Goal: Transaction & Acquisition: Download file/media

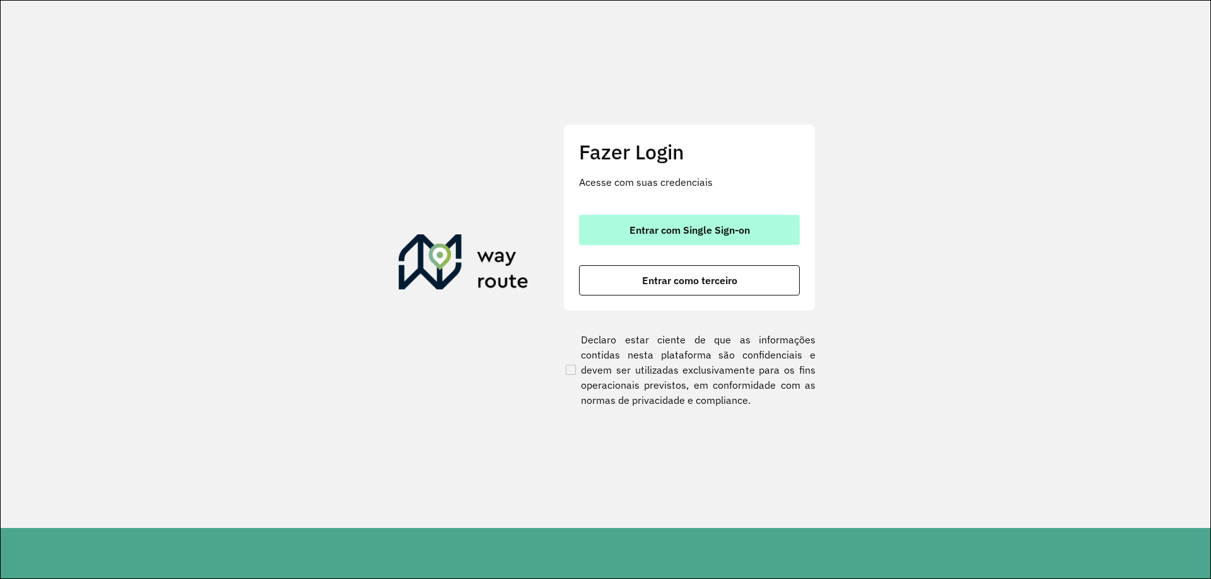
click at [666, 245] on button "Entrar com Single Sign-on" at bounding box center [689, 230] width 221 height 30
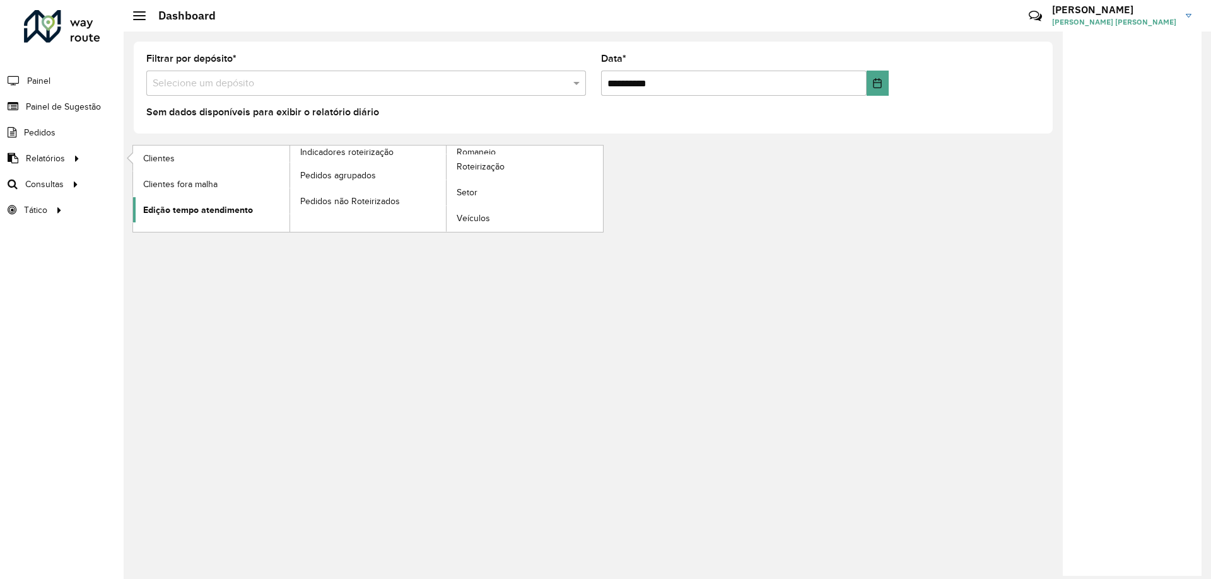
click at [245, 208] on span "Edição tempo atendimento" at bounding box center [198, 210] width 110 height 13
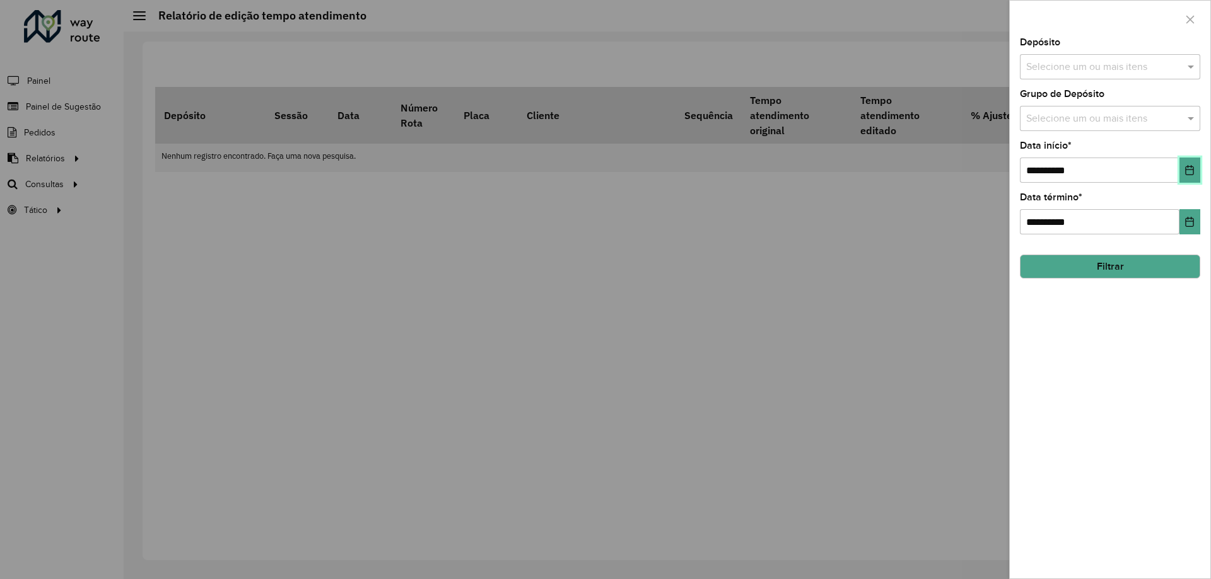
click at [1191, 158] on button "Choose Date" at bounding box center [1189, 170] width 21 height 25
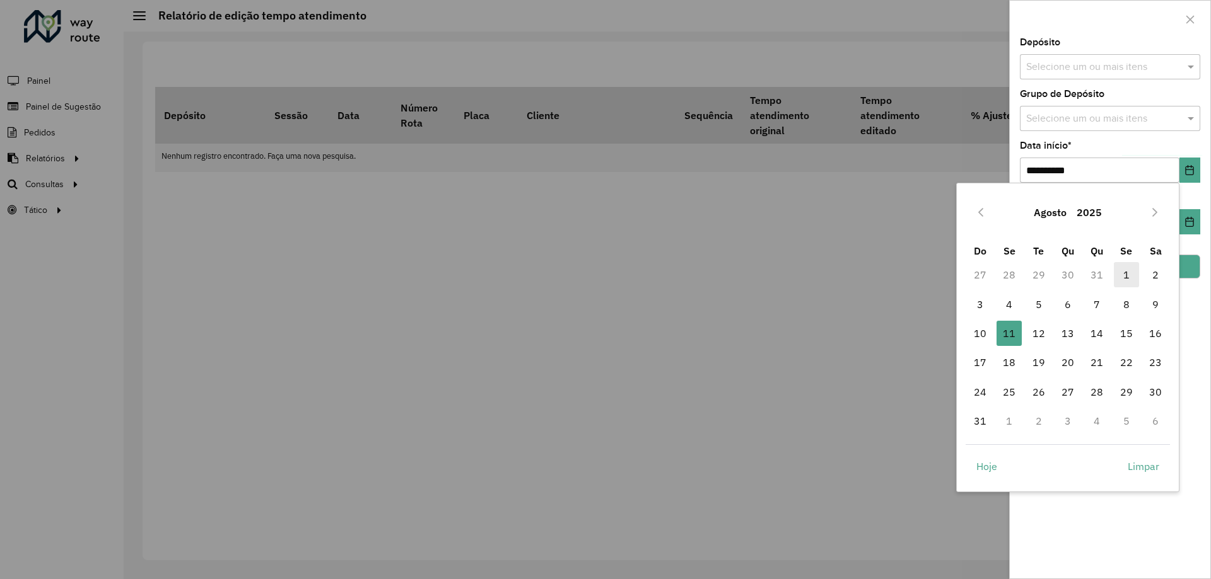
click at [1120, 282] on span "1" at bounding box center [1125, 274] width 25 height 25
type input "**********"
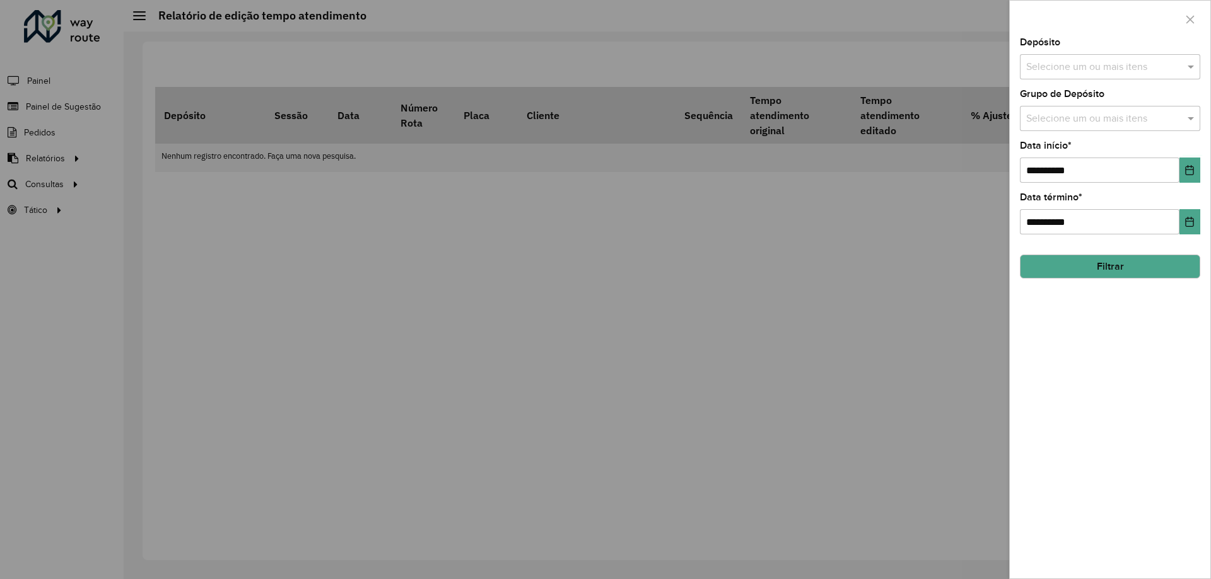
click at [1092, 72] on input "text" at bounding box center [1103, 67] width 161 height 15
click at [1062, 146] on div "CDD Jau" at bounding box center [1109, 151] width 179 height 21
click at [1095, 255] on button "Filtrar" at bounding box center [1110, 267] width 180 height 24
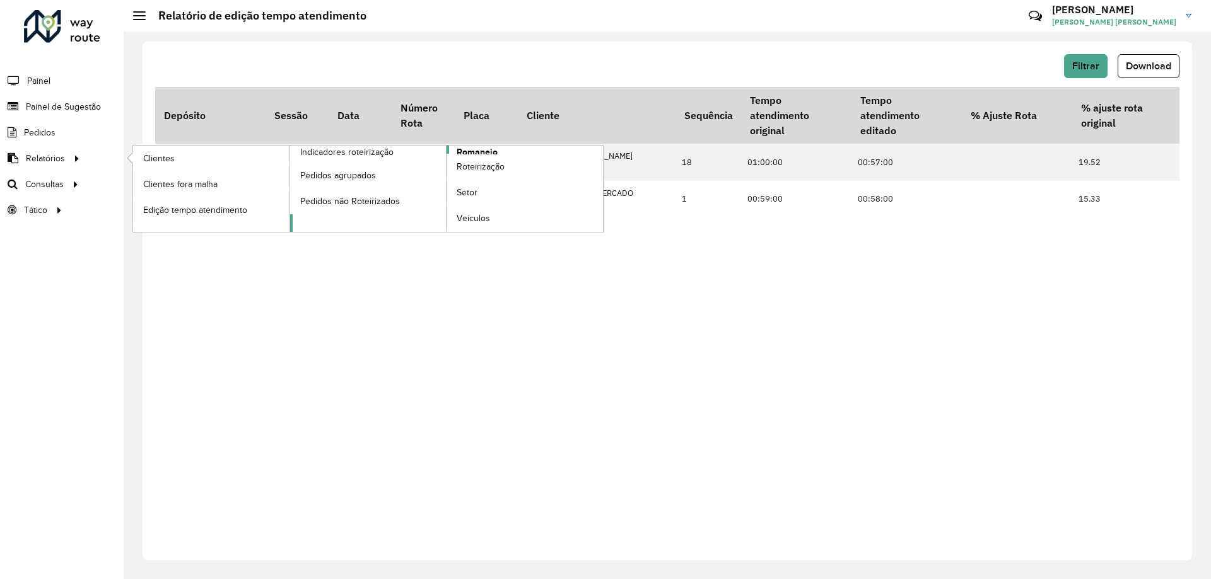
click at [483, 149] on span "Romaneio" at bounding box center [476, 152] width 41 height 13
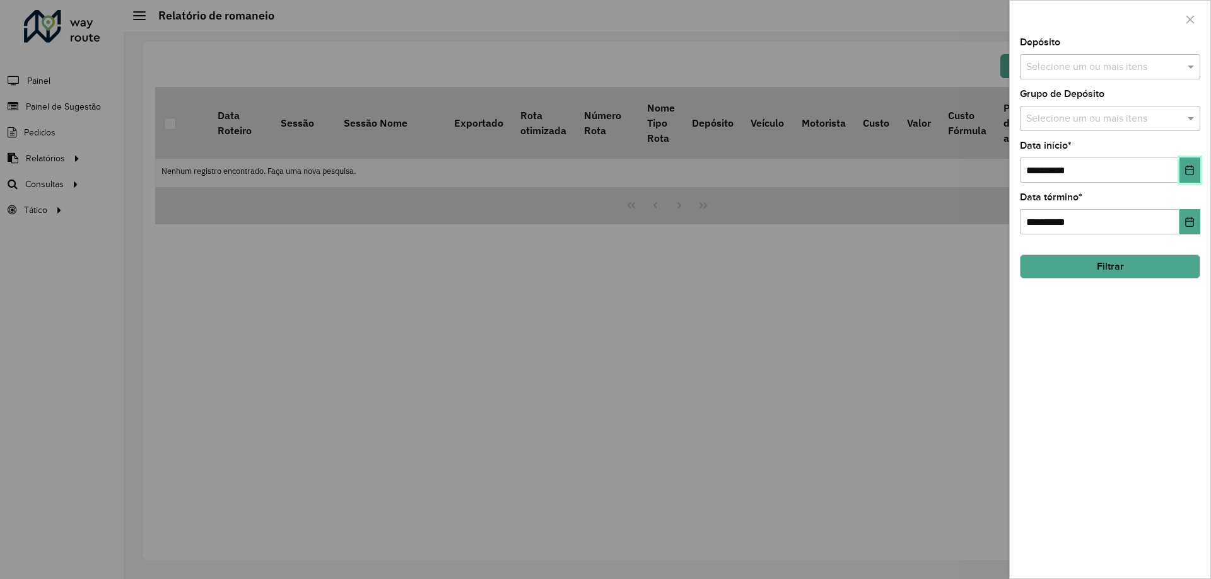
click at [1186, 180] on button "Choose Date" at bounding box center [1189, 170] width 21 height 25
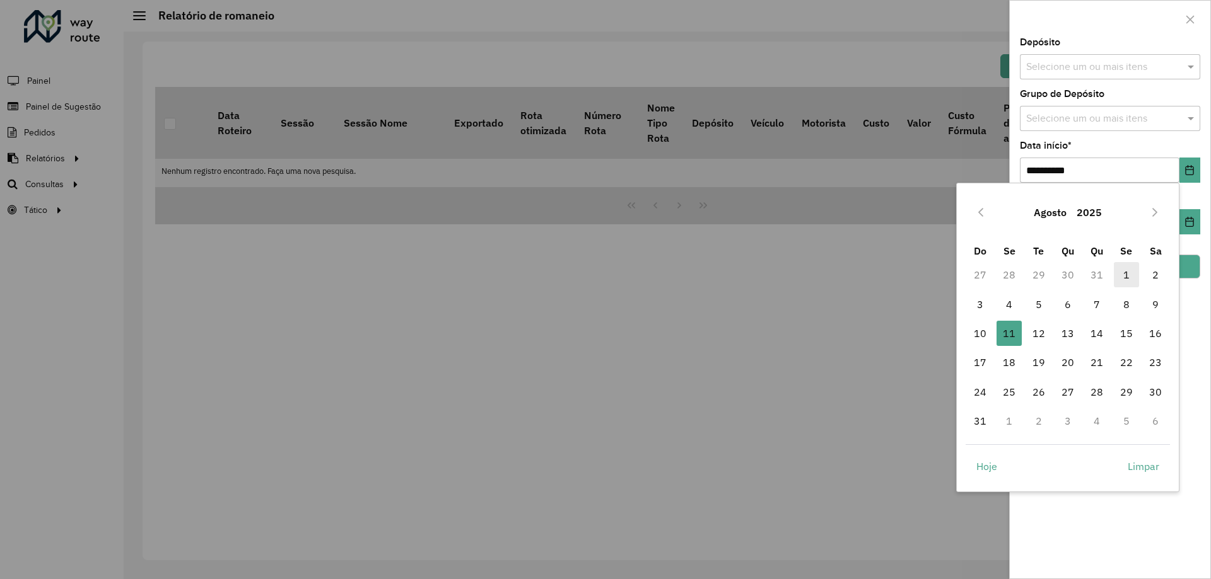
click at [1130, 274] on span "1" at bounding box center [1125, 274] width 25 height 25
type input "**********"
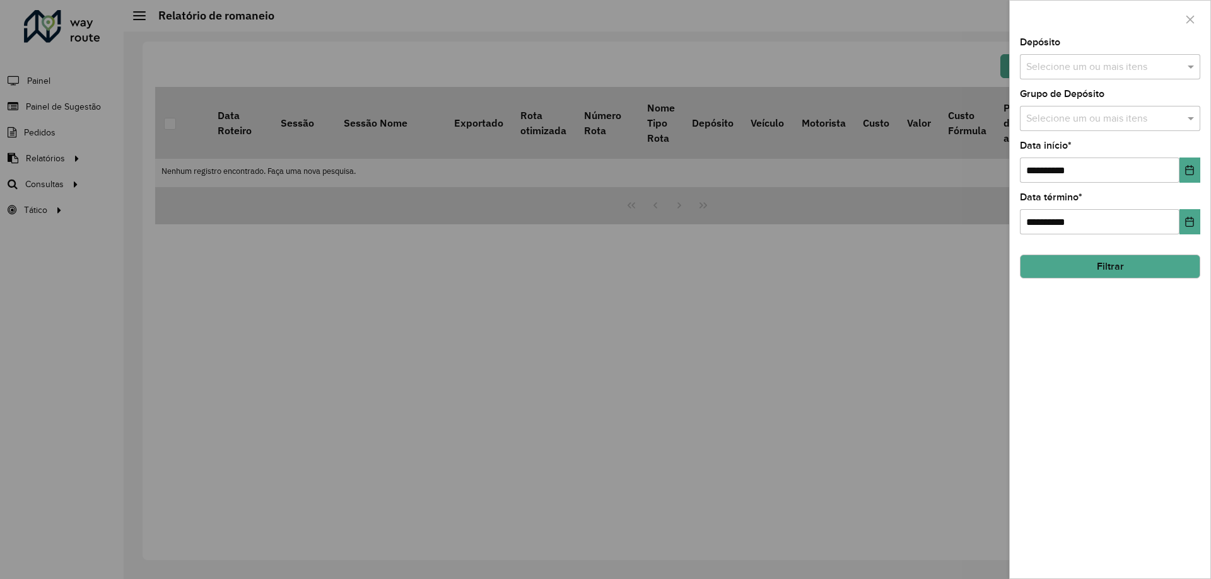
click at [1113, 76] on div "Selecione um ou mais itens" at bounding box center [1110, 66] width 180 height 25
click at [1061, 151] on div "CDD Jau" at bounding box center [1109, 151] width 179 height 21
click at [1103, 261] on button "Filtrar" at bounding box center [1110, 267] width 180 height 24
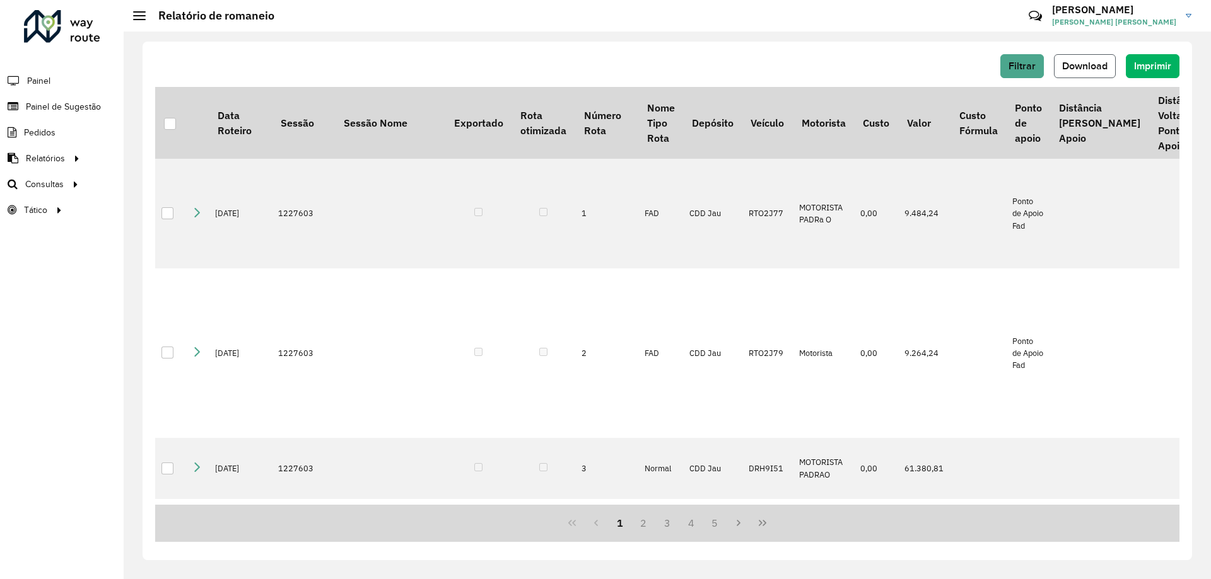
click at [1101, 74] on button "Download" at bounding box center [1085, 66] width 62 height 24
